Goal: Information Seeking & Learning: Learn about a topic

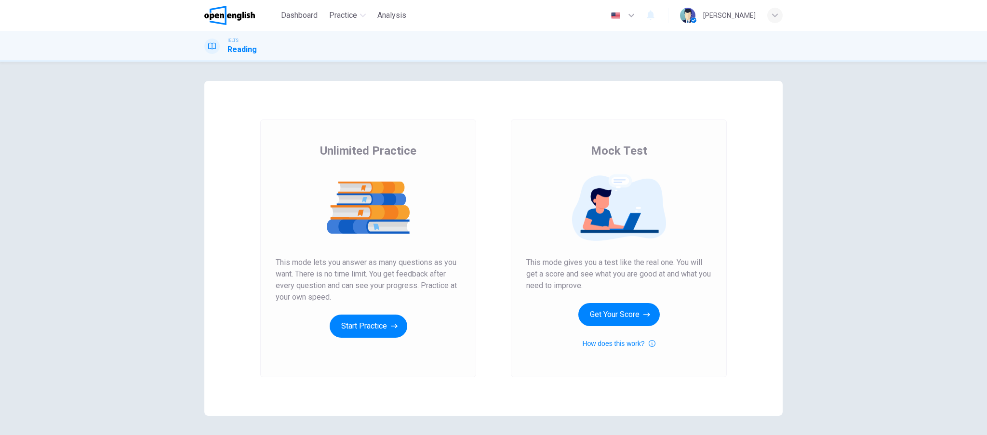
click at [372, 323] on button "Start Practice" at bounding box center [369, 326] width 78 height 23
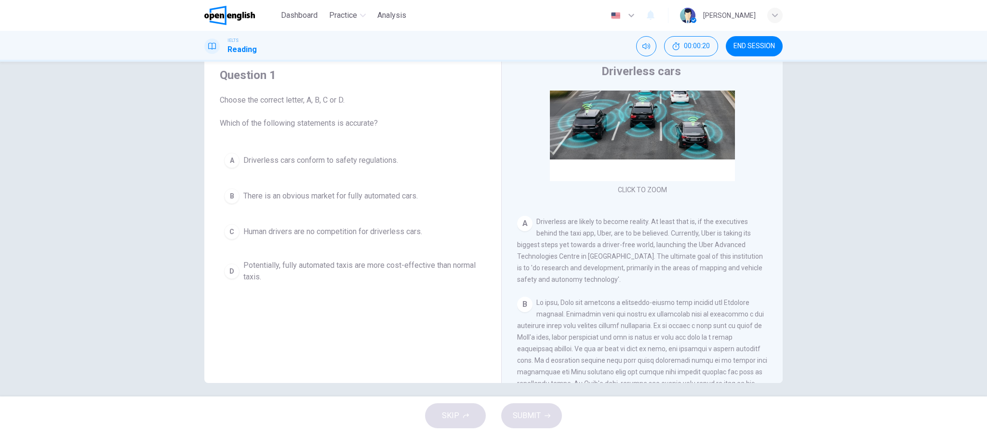
scroll to position [94, 0]
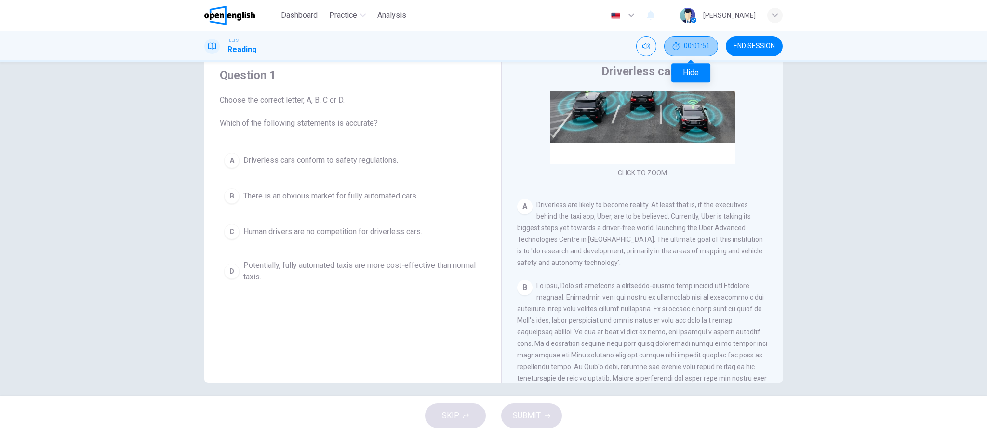
click at [692, 54] on button "00:01:51" at bounding box center [691, 46] width 54 height 20
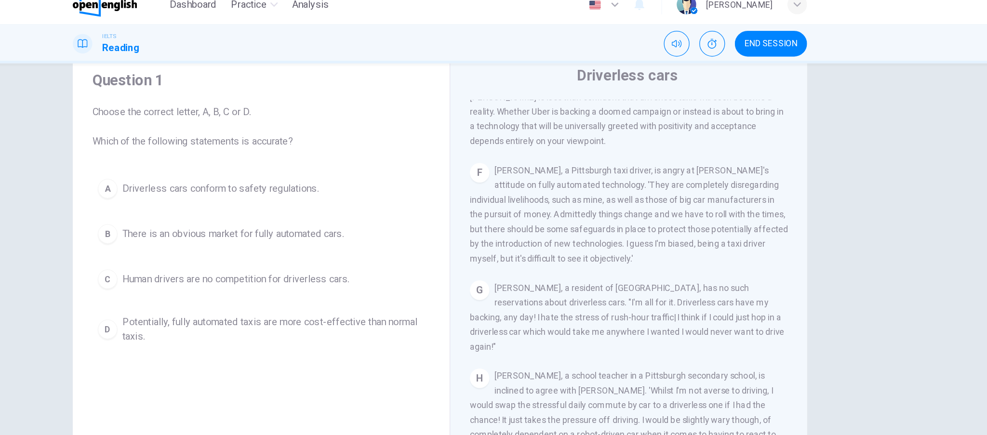
scroll to position [715, 0]
drag, startPoint x: 924, startPoint y: 155, endPoint x: 917, endPoint y: 226, distance: 71.6
click at [917, 226] on div "Question 1 Choose the correct letter, A, B, C or D. Which of the following stat…" at bounding box center [493, 229] width 987 height 335
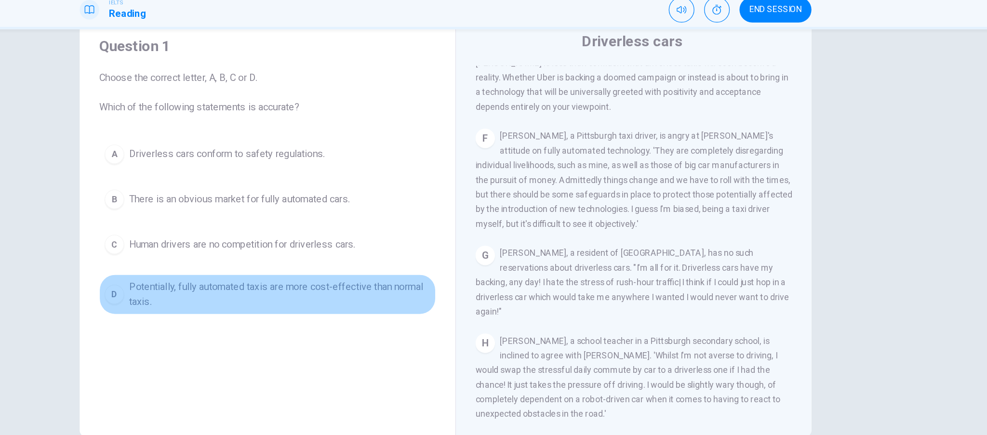
click at [228, 273] on div "D" at bounding box center [231, 271] width 15 height 15
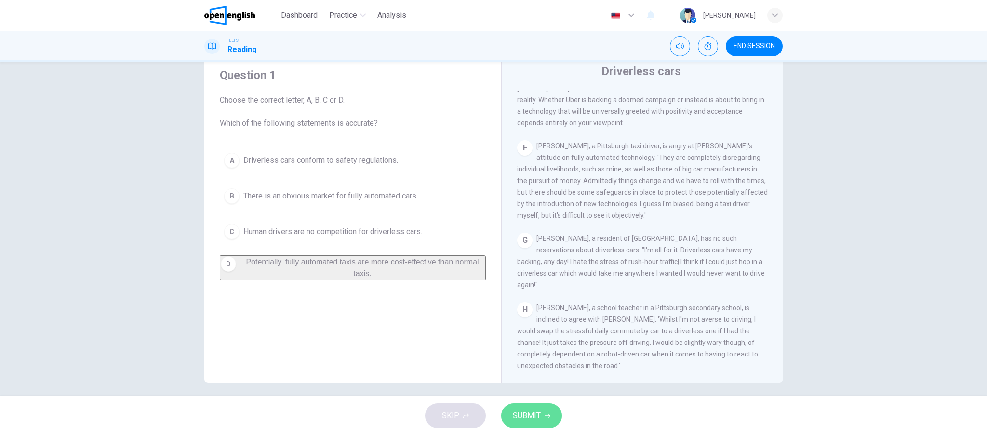
click at [548, 419] on button "SUBMIT" at bounding box center [531, 415] width 61 height 25
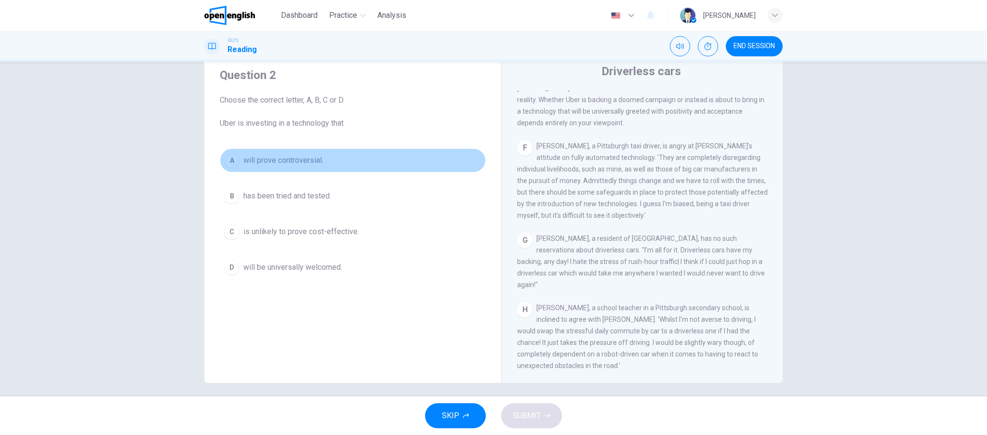
click at [238, 154] on button "A will prove controversial." at bounding box center [353, 160] width 266 height 24
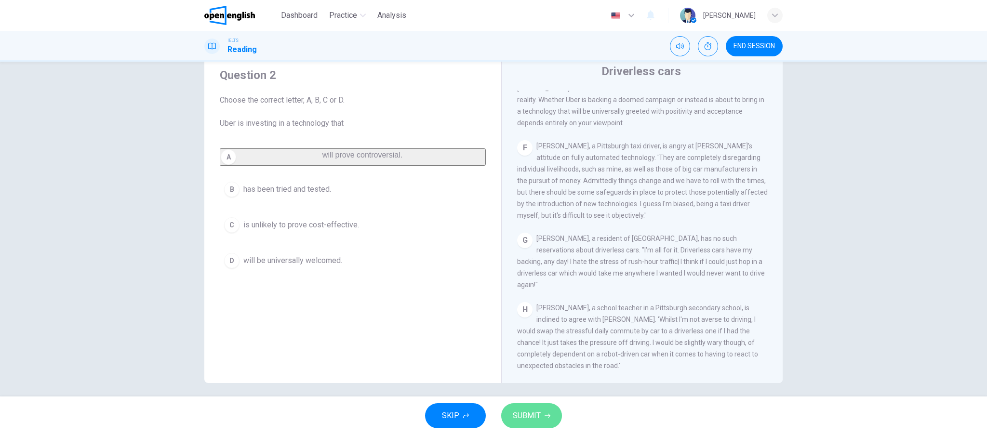
click at [513, 411] on span "SUBMIT" at bounding box center [527, 415] width 28 height 13
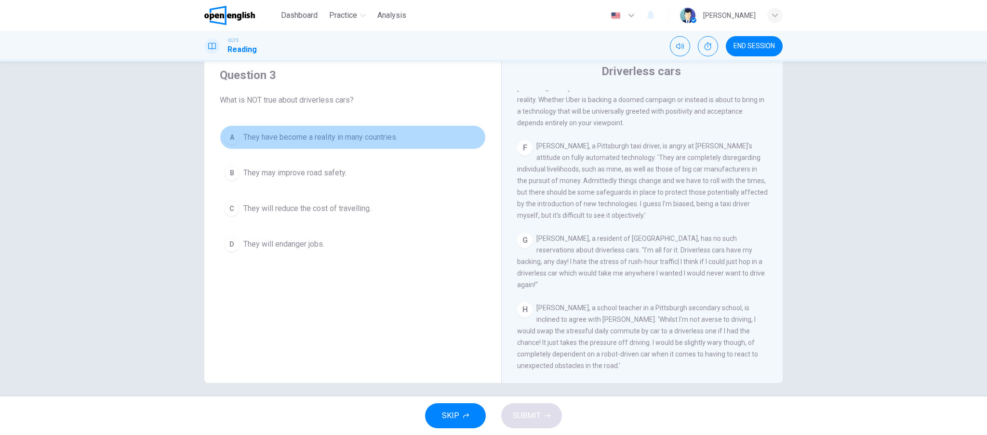
click at [224, 138] on div "A" at bounding box center [231, 137] width 15 height 15
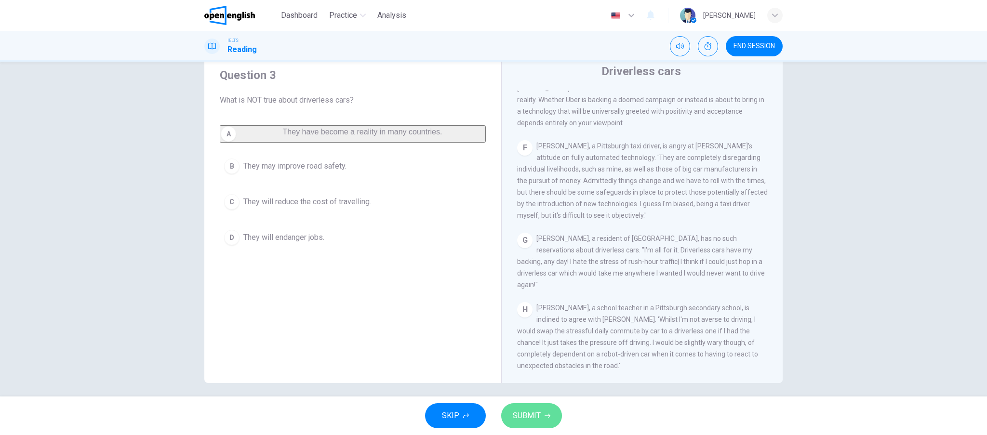
click at [517, 408] on button "SUBMIT" at bounding box center [531, 415] width 61 height 25
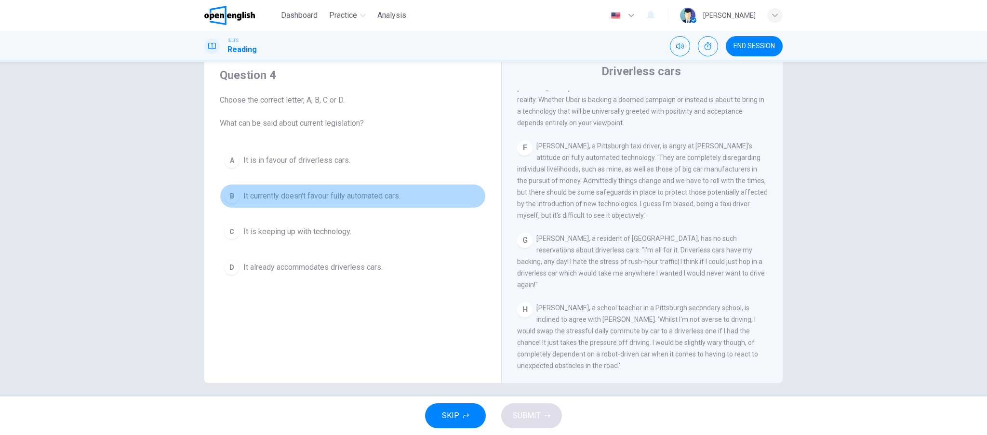
click at [224, 195] on div "B" at bounding box center [231, 195] width 15 height 15
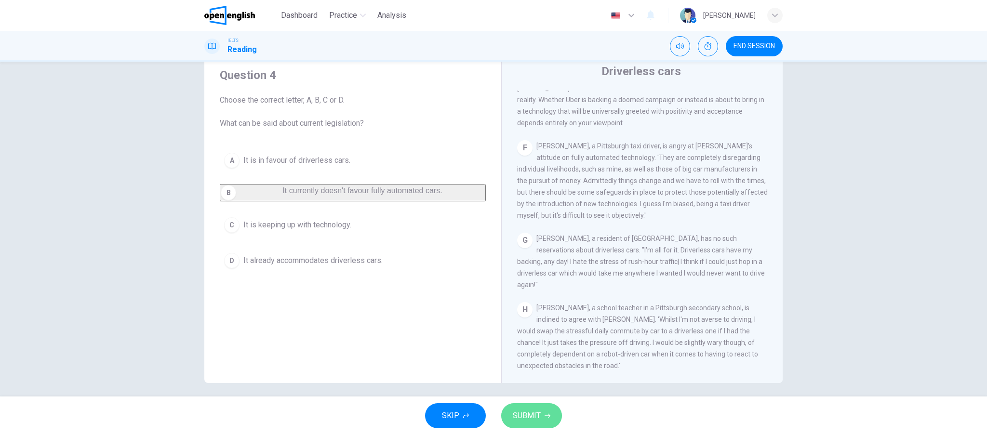
click at [535, 408] on button "SUBMIT" at bounding box center [531, 415] width 61 height 25
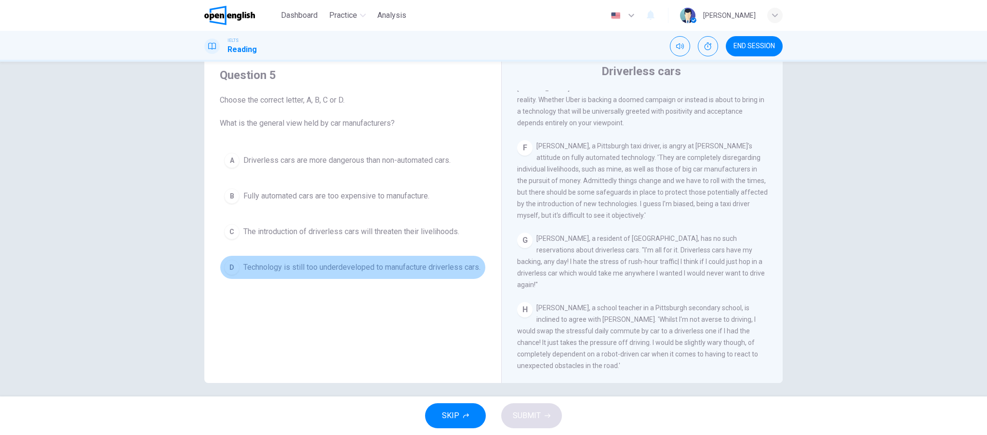
click at [236, 273] on button "D Technology is still too underdeveloped to manufacture driverless cars." at bounding box center [353, 267] width 266 height 24
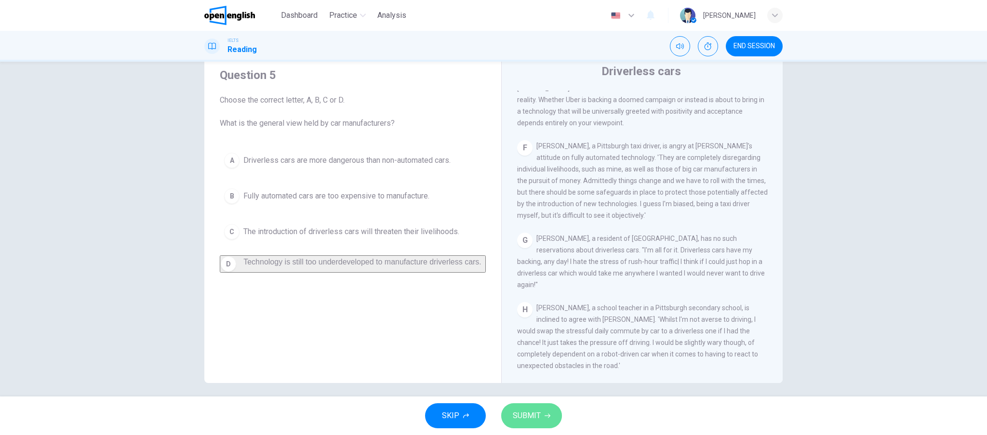
click at [525, 408] on button "SUBMIT" at bounding box center [531, 415] width 61 height 25
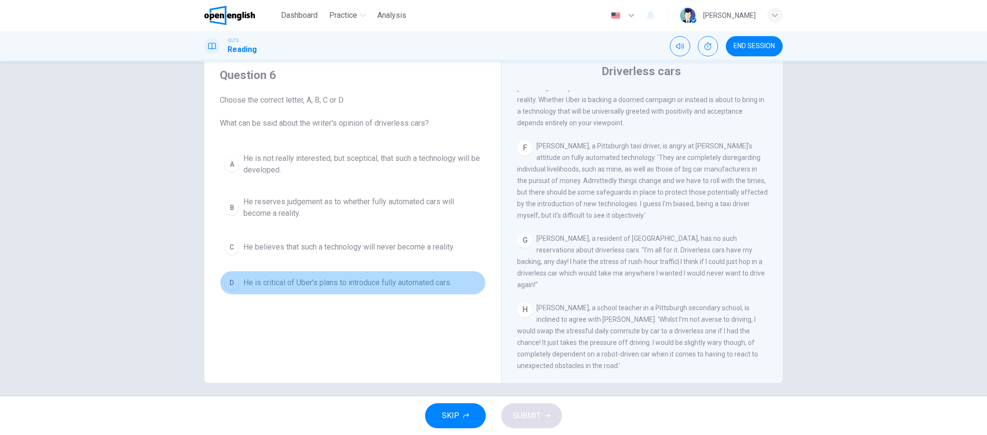
click at [228, 281] on div "D" at bounding box center [231, 282] width 15 height 15
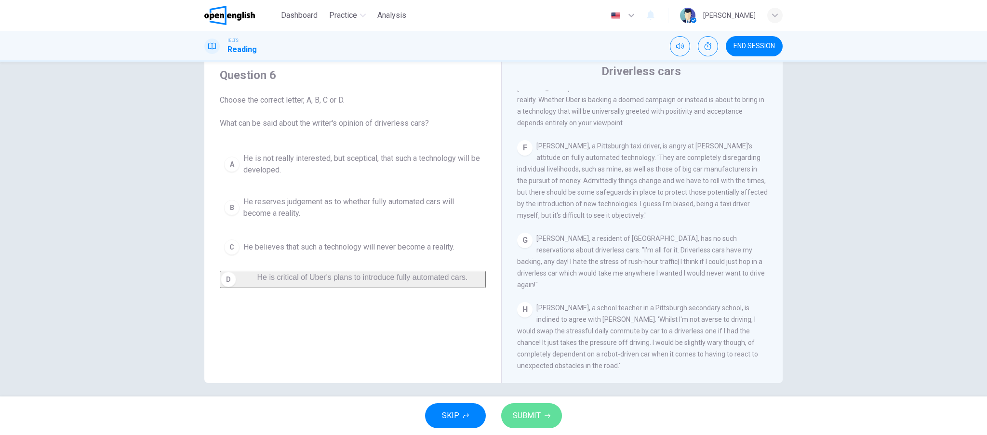
click at [521, 407] on button "SUBMIT" at bounding box center [531, 415] width 61 height 25
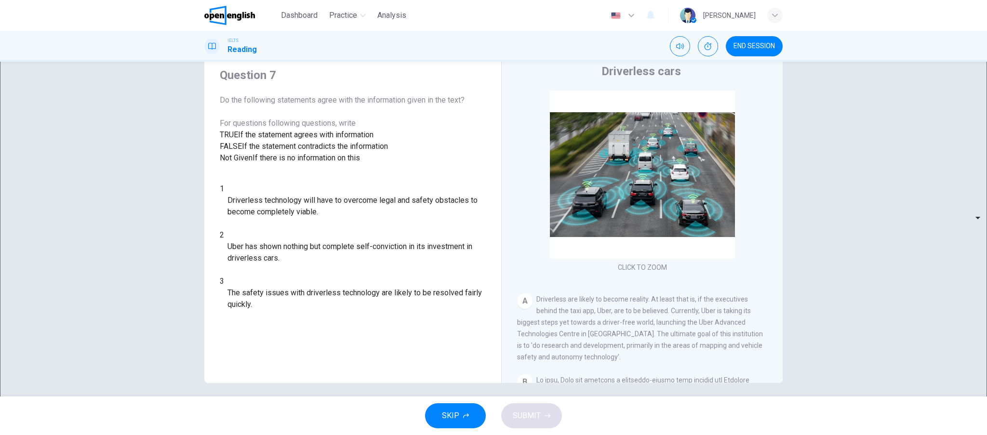
click at [283, 269] on body "This site uses cookies, as explained in our Privacy Policy . If you agree to th…" at bounding box center [493, 217] width 987 height 435
type input "*********"
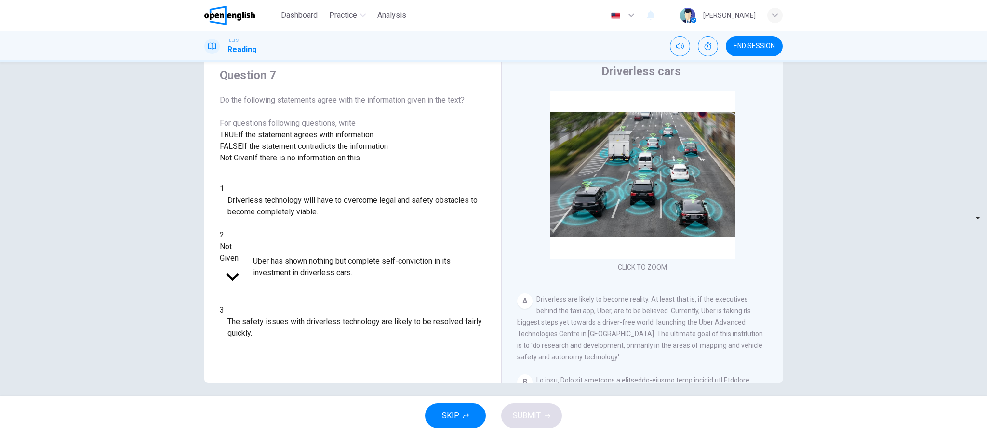
click at [284, 253] on body "This site uses cookies, as explained in our Privacy Policy . If you agree to th…" at bounding box center [493, 217] width 987 height 435
click at [283, 435] on li "TRUE" at bounding box center [493, 441] width 987 height 12
type input "****"
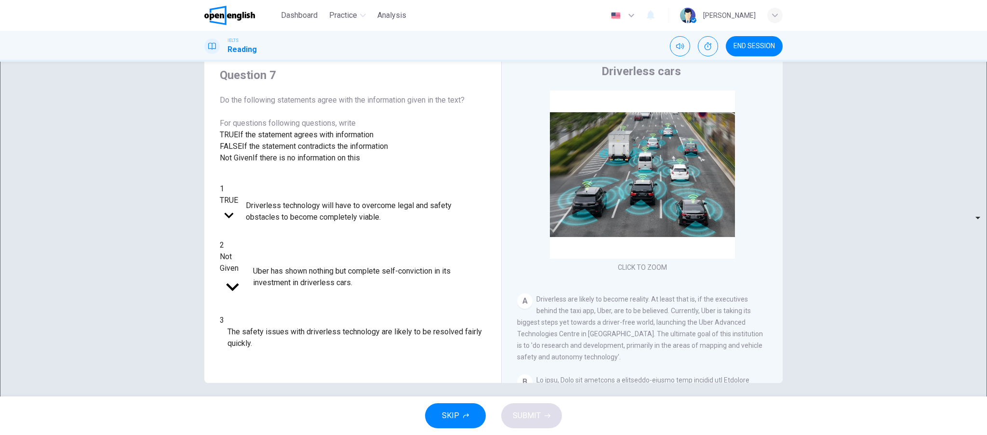
click at [288, 307] on body "This site uses cookies, as explained in our Privacy Policy . If you agree to th…" at bounding box center [493, 217] width 987 height 435
type input "*****"
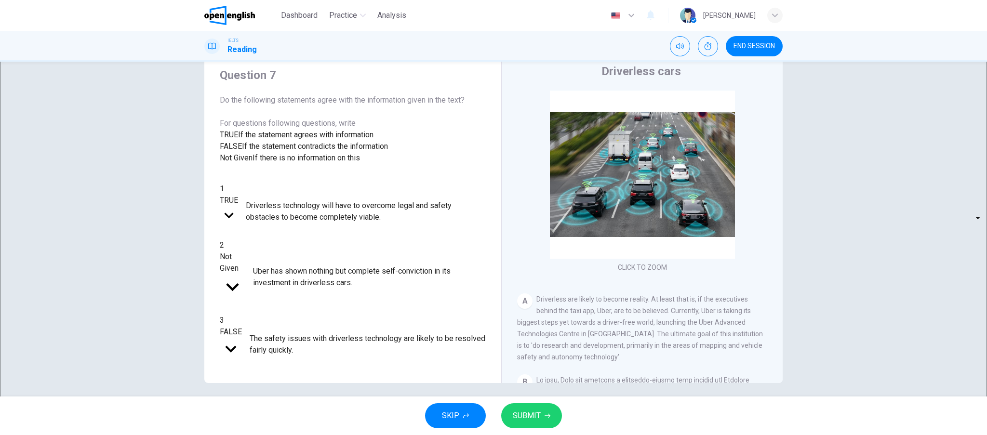
click at [518, 413] on span "SUBMIT" at bounding box center [527, 415] width 28 height 13
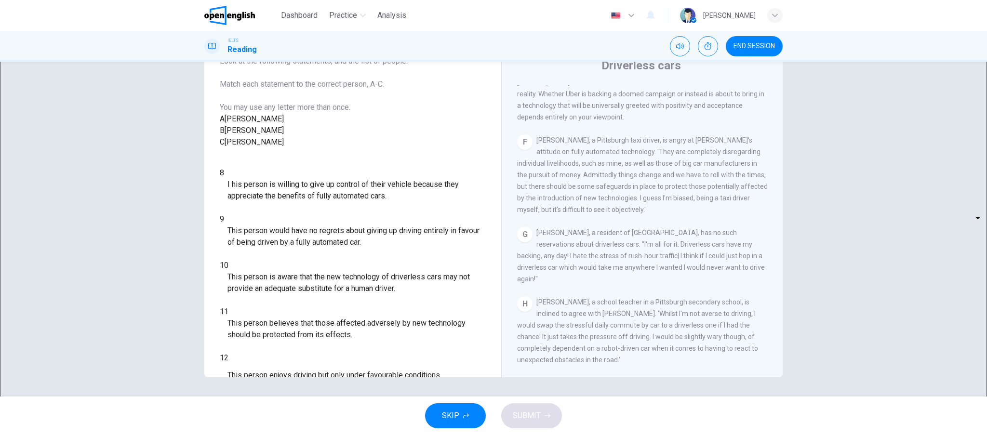
click at [257, 232] on body "This site uses cookies, as explained in our Privacy Policy . If you agree to th…" at bounding box center [493, 217] width 987 height 435
type input "*"
click at [284, 269] on body "This site uses cookies, as explained in our Privacy Policy . If you agree to th…" at bounding box center [493, 217] width 987 height 435
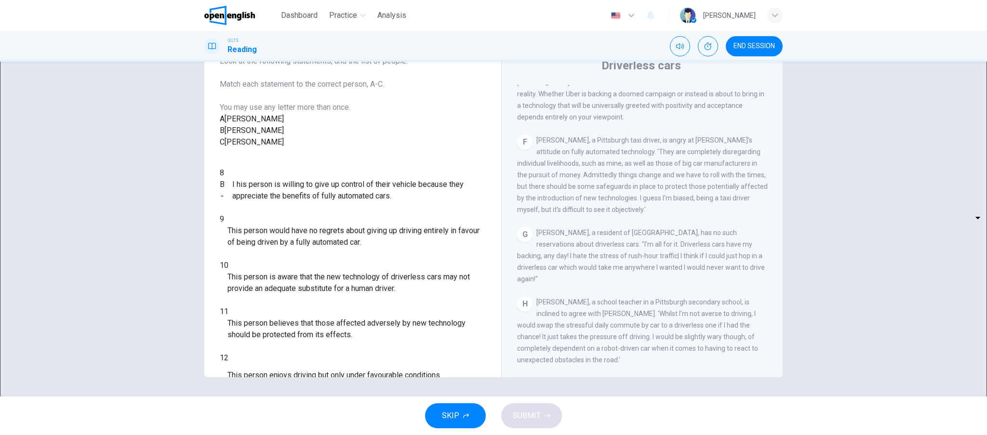
type input "*"
click at [282, 293] on body "This site uses cookies, as explained in our Privacy Policy . If you agree to th…" at bounding box center [493, 217] width 987 height 435
type input "*"
click at [287, 325] on body "This site uses cookies, as explained in our Privacy Policy . If you agree to th…" at bounding box center [493, 217] width 987 height 435
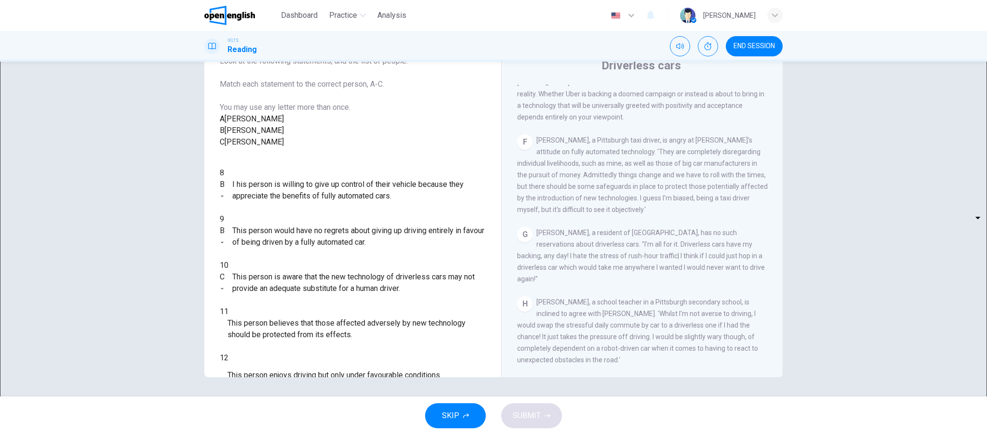
click at [280, 435] on li "A" at bounding box center [493, 441] width 987 height 12
type input "*"
click at [272, 348] on body "This site uses cookies, as explained in our Privacy Policy . If you agree to th…" at bounding box center [493, 217] width 987 height 435
type input "*"
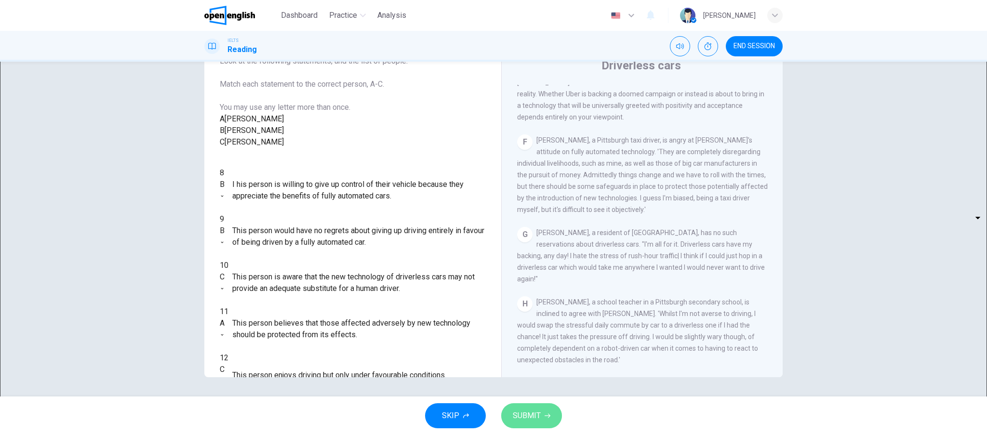
click at [520, 411] on span "SUBMIT" at bounding box center [527, 415] width 28 height 13
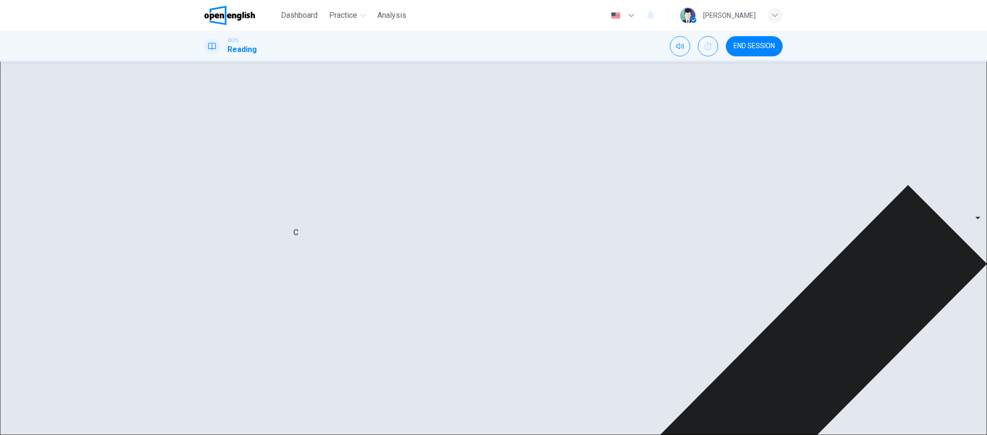
click at [225, 190] on div "B" at bounding box center [222, 185] width 5 height 12
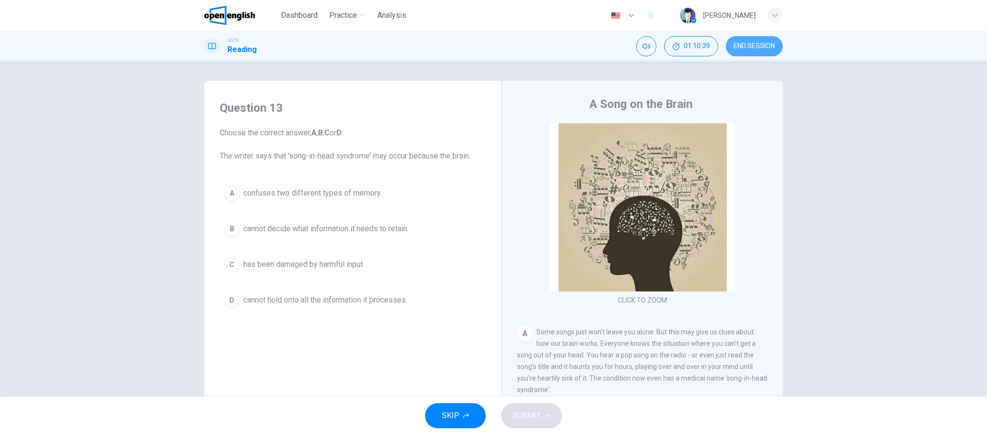
click at [743, 45] on span "END SESSION" at bounding box center [753, 46] width 41 height 8
